Goal: Complete application form: Complete application form

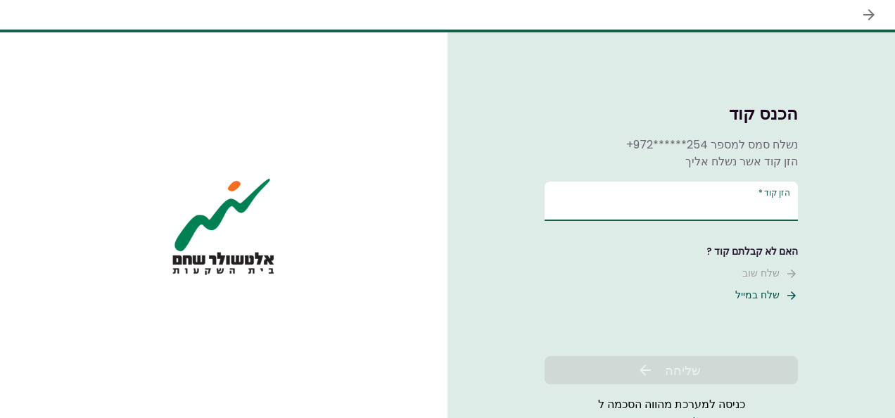
click at [711, 198] on input "הזן קוד   *" at bounding box center [671, 201] width 253 height 39
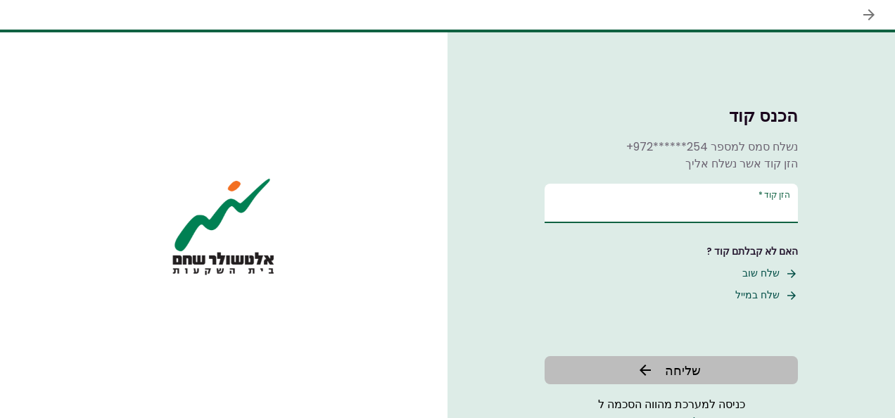
type input "******"
click at [650, 375] on icon at bounding box center [645, 370] width 17 height 17
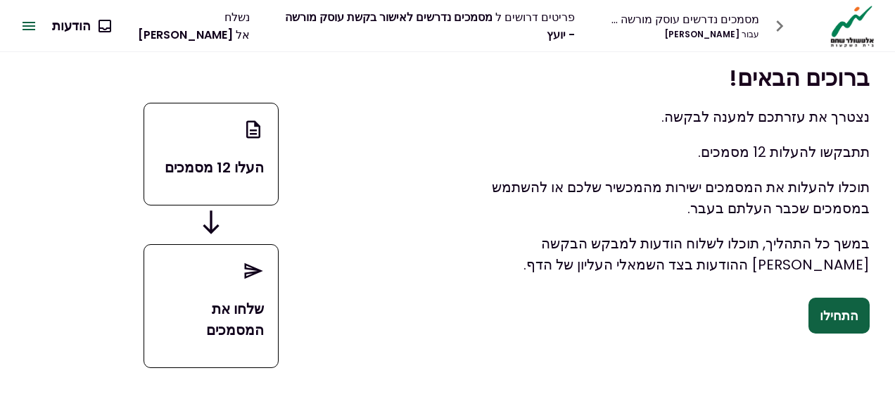
click at [396, 215] on div "העלו 12 מסמכים שלחו את המסמכים" at bounding box center [211, 235] width 422 height 366
click at [851, 315] on button "התחילו" at bounding box center [839, 316] width 61 height 37
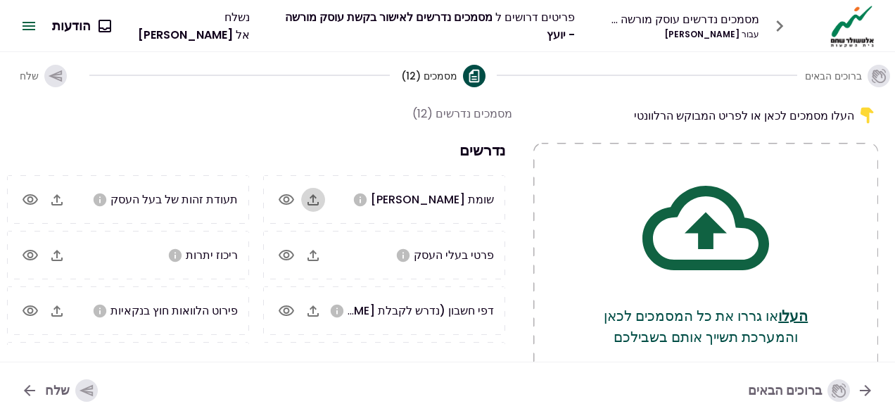
click at [319, 197] on icon "button" at bounding box center [313, 199] width 17 height 17
click at [317, 258] on icon "button" at bounding box center [313, 255] width 11 height 11
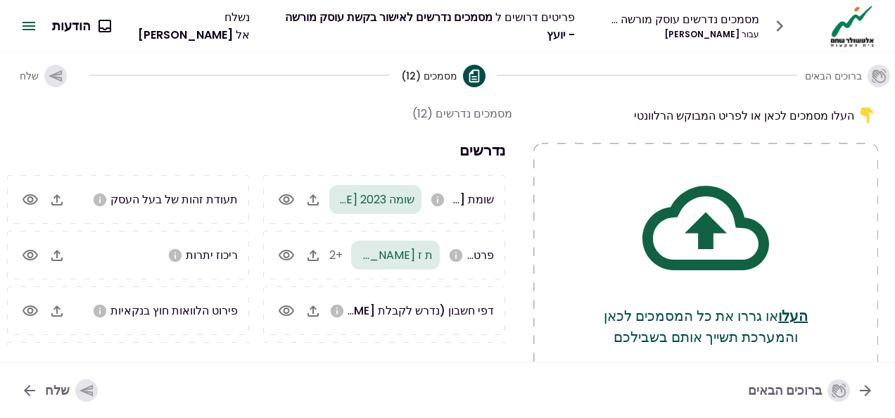
click at [61, 197] on icon "button" at bounding box center [57, 199] width 17 height 17
click at [56, 251] on icon "button" at bounding box center [57, 255] width 17 height 17
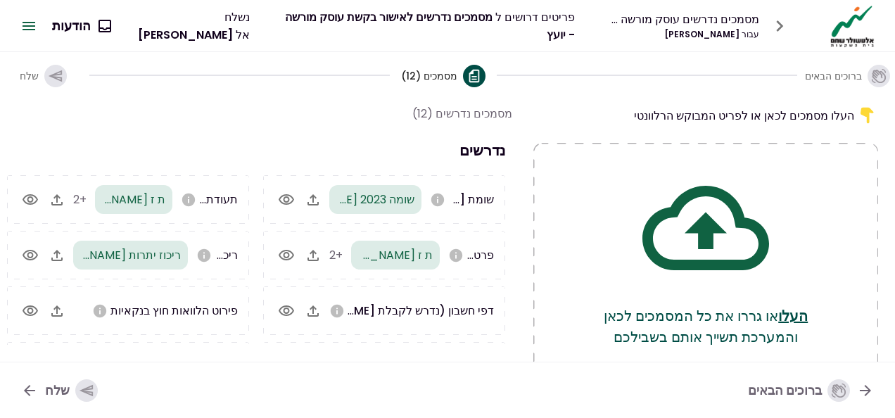
click at [315, 315] on icon "button" at bounding box center [313, 311] width 17 height 17
click at [59, 312] on icon "button" at bounding box center [57, 311] width 17 height 17
click at [62, 388] on div "שלח" at bounding box center [71, 390] width 53 height 23
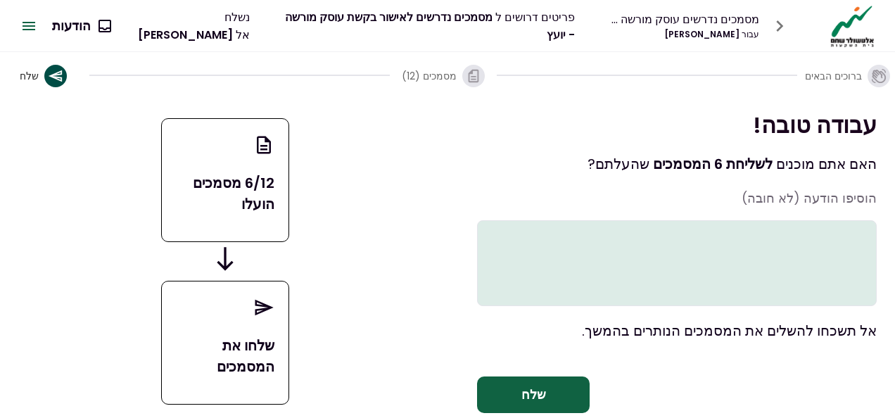
click at [352, 341] on div "6/12 מסמכים הועלו שלחו את המסמכים" at bounding box center [225, 261] width 414 height 303
click at [828, 253] on textarea at bounding box center [677, 263] width 400 height 86
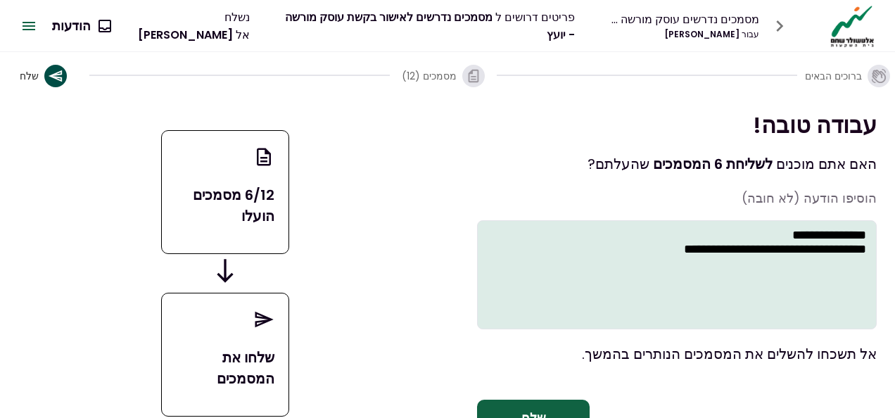
type textarea "**********"
click at [551, 412] on button "שלח" at bounding box center [533, 418] width 113 height 37
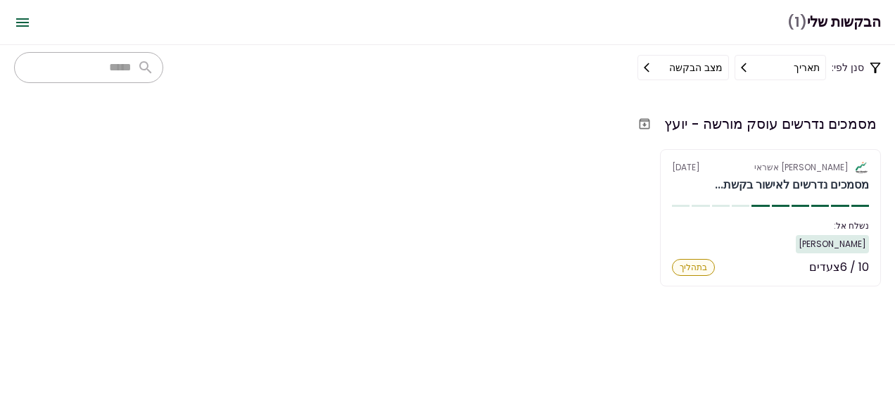
click at [412, 264] on div "אלטשולר שחם אשראי [DATE] מסמכים נדרשים לאישור בקשת... נשלח אל: [PERSON_NAME] 10…" at bounding box center [447, 217] width 867 height 137
click at [590, 262] on div "אלטשולר שחם אשראי [DATE] מסמכים נדרשים לאישור בקשת... נשלח אל: [PERSON_NAME] 10…" at bounding box center [447, 217] width 867 height 137
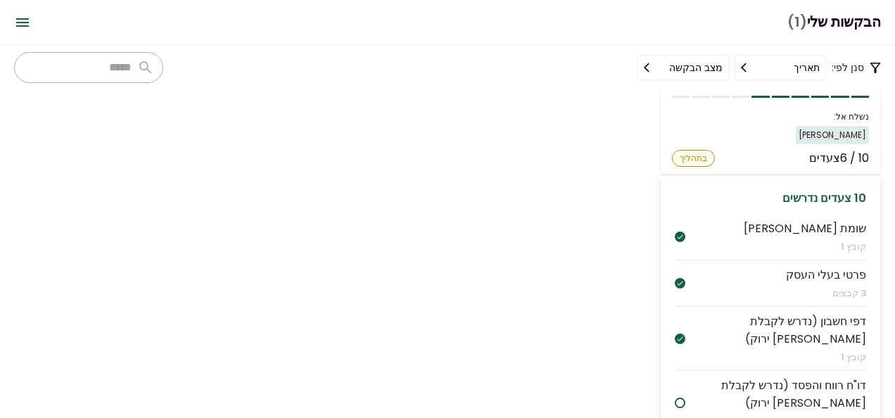
scroll to position [111, 0]
click at [791, 374] on div "דו"ח רווח והפסד (נדרש לקבלת [PERSON_NAME] ירוק)" at bounding box center [775, 391] width 181 height 35
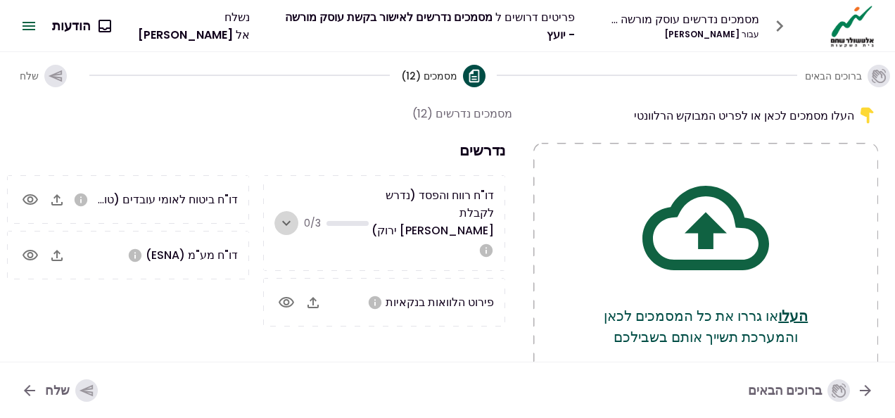
click at [284, 215] on icon "button" at bounding box center [286, 223] width 17 height 17
click at [315, 290] on icon "button" at bounding box center [313, 295] width 11 height 11
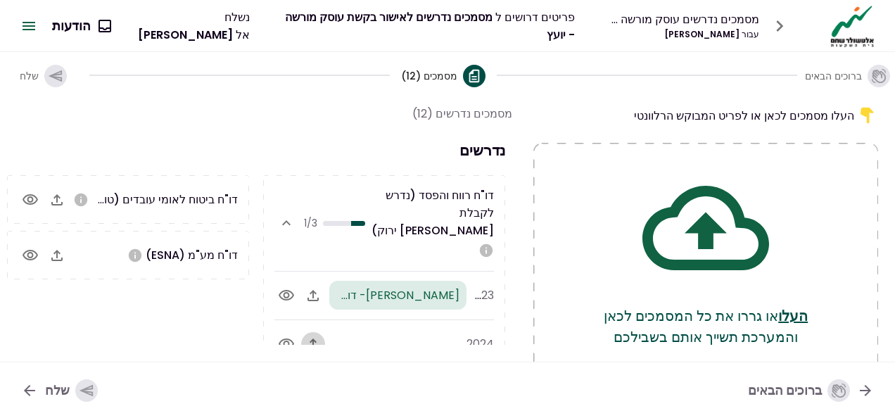
click at [313, 336] on icon "button" at bounding box center [313, 344] width 17 height 17
click at [58, 193] on icon "button" at bounding box center [57, 199] width 17 height 17
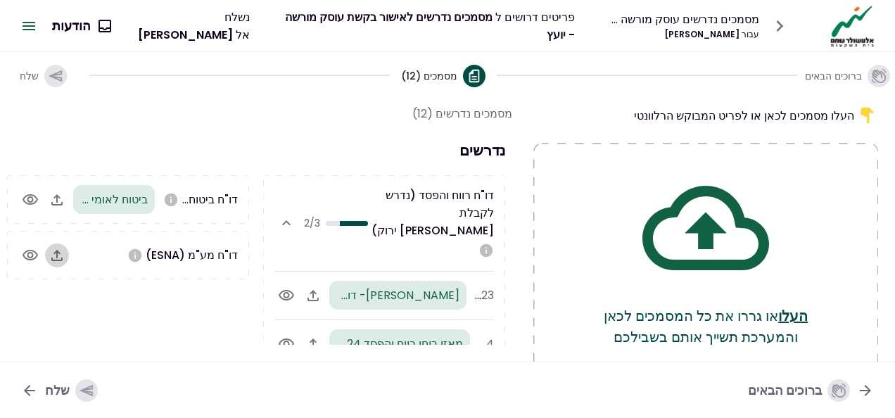
click at [62, 251] on icon "button" at bounding box center [56, 255] width 11 height 11
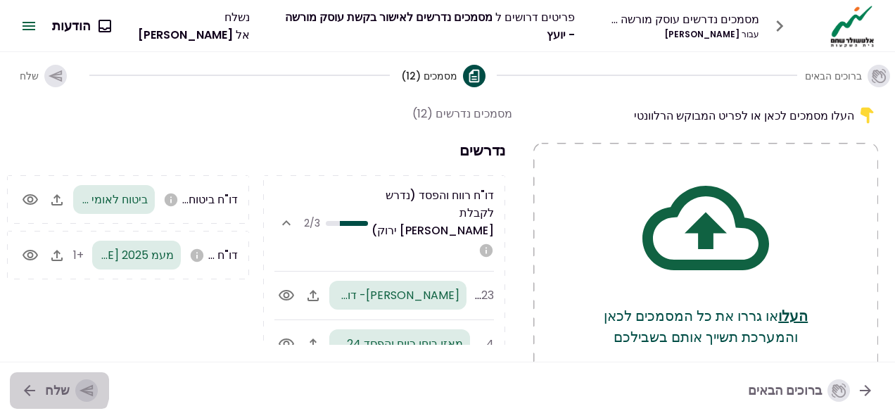
click at [53, 385] on div "שלח" at bounding box center [71, 390] width 53 height 23
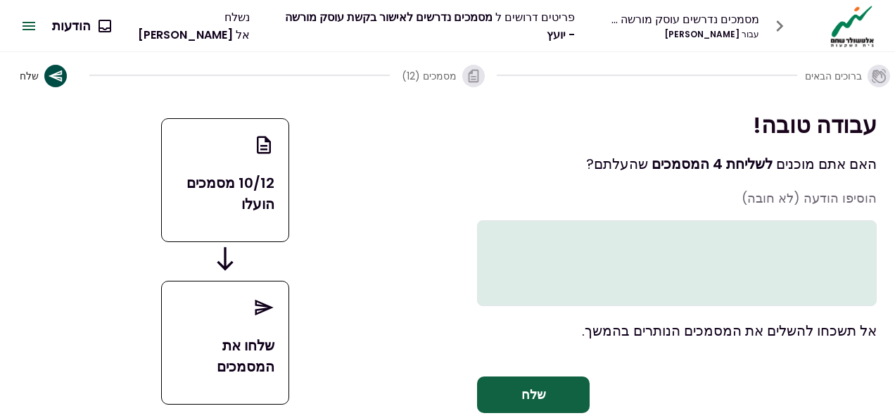
click at [346, 348] on div "10/12 מסמכים הועלו שלחו את המסמכים" at bounding box center [225, 261] width 414 height 303
click at [533, 409] on button "שלח" at bounding box center [533, 395] width 113 height 37
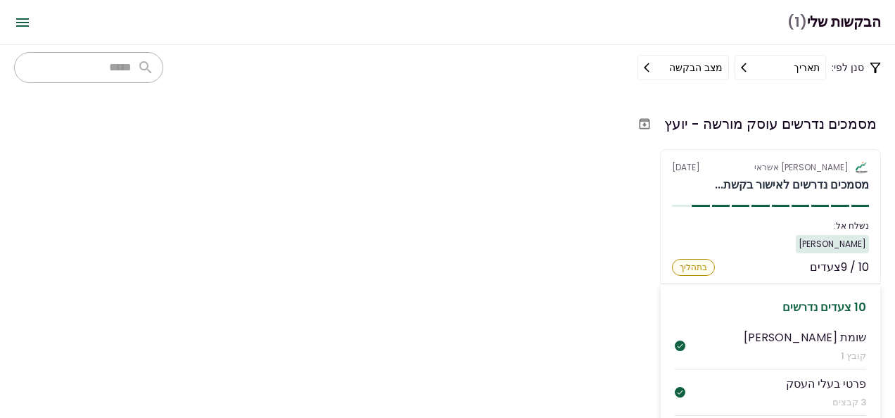
click at [714, 304] on div "10 צעדים נדרשים" at bounding box center [770, 307] width 191 height 18
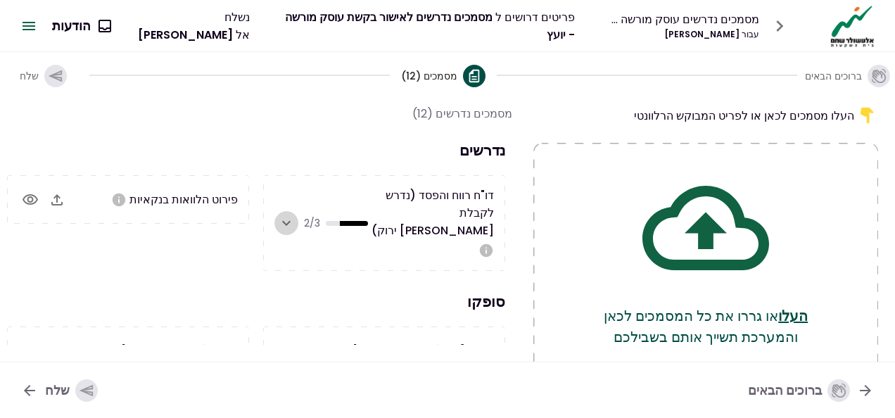
click at [287, 215] on icon "button" at bounding box center [286, 223] width 17 height 17
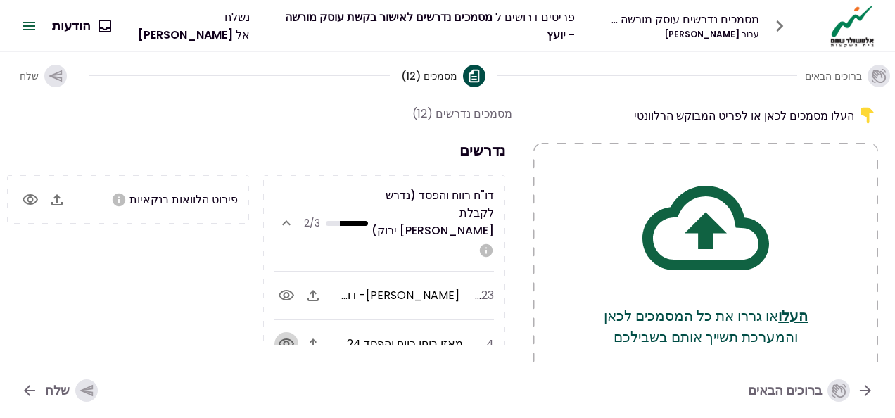
click at [289, 336] on icon "button" at bounding box center [286, 344] width 17 height 17
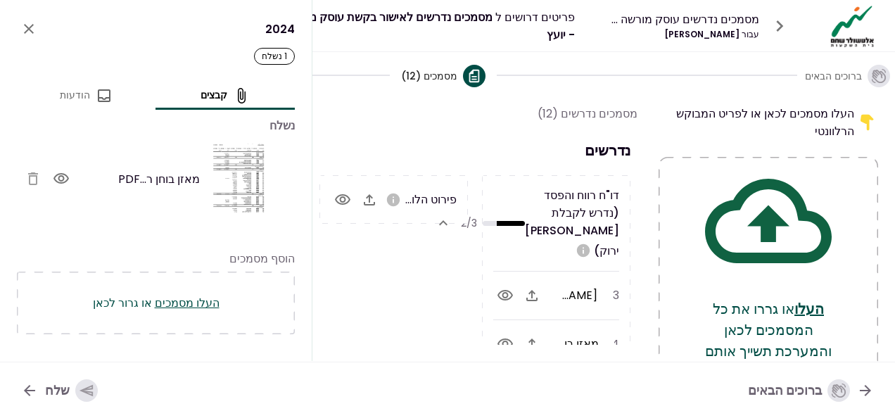
click at [176, 301] on button "העלו מסמכים" at bounding box center [187, 303] width 65 height 18
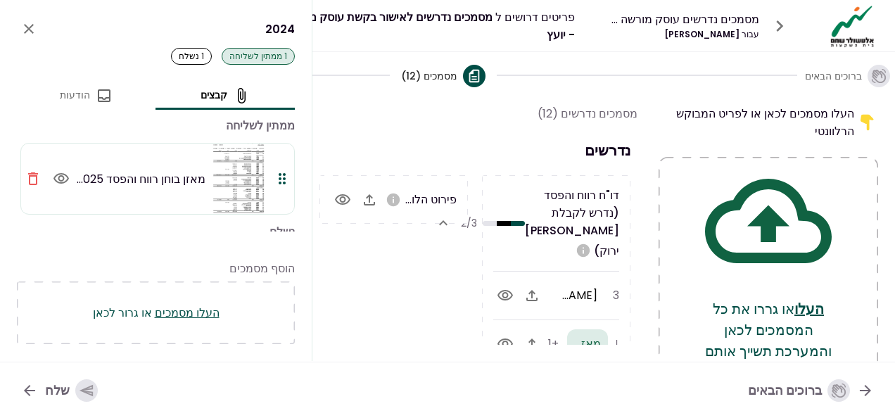
click at [69, 386] on div "שלח" at bounding box center [71, 390] width 53 height 23
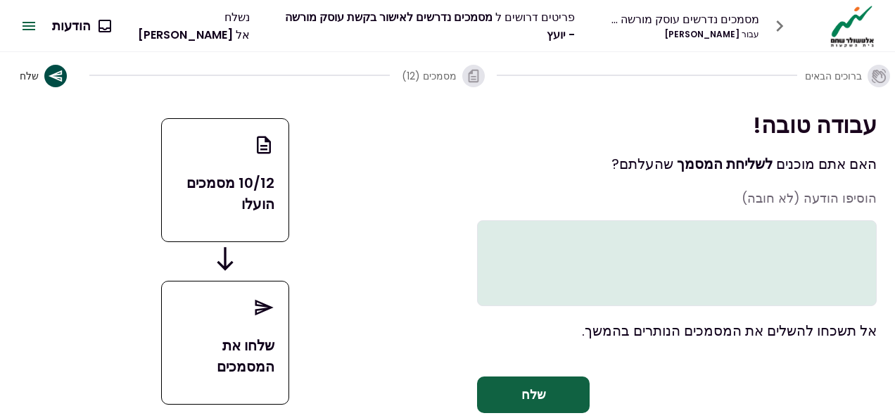
click at [358, 361] on div "10/12 מסמכים הועלו שלחו את המסמכים" at bounding box center [225, 261] width 414 height 303
click at [528, 410] on button "שלח" at bounding box center [533, 395] width 113 height 37
